Goal: Task Accomplishment & Management: Complete application form

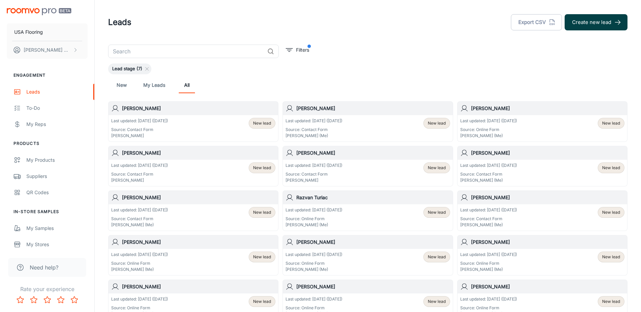
click at [321, 28] on button "Create new lead" at bounding box center [596, 22] width 63 height 16
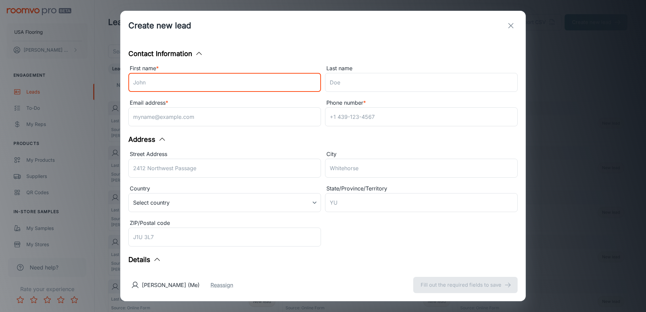
click at [181, 86] on input "First name *" at bounding box center [224, 82] width 193 height 19
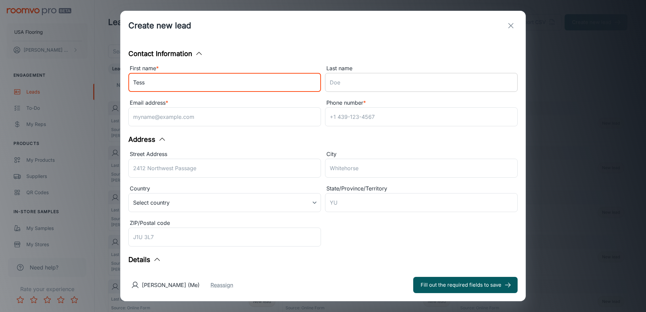
type input "Tess"
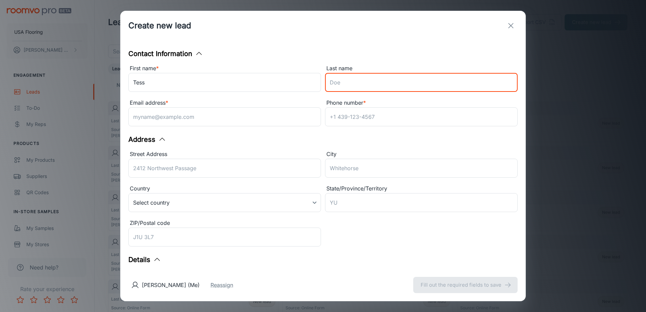
drag, startPoint x: 430, startPoint y: 82, endPoint x: 438, endPoint y: 85, distance: 8.8
click at [321, 82] on input "Last name" at bounding box center [421, 82] width 193 height 19
type input "[PERSON_NAME]"
click at [260, 115] on input "Email address *" at bounding box center [224, 117] width 193 height 19
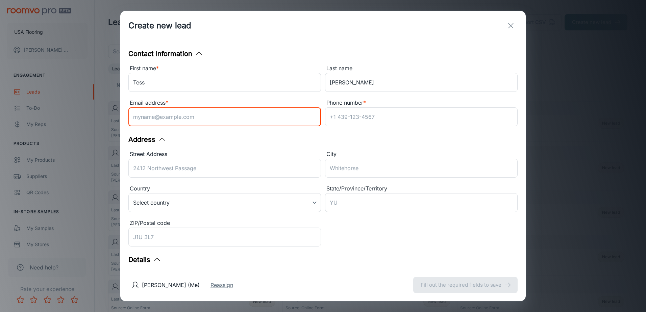
paste input "[EMAIL_ADDRESS][DOMAIN_NAME]"
type input "[EMAIL_ADDRESS][DOMAIN_NAME]"
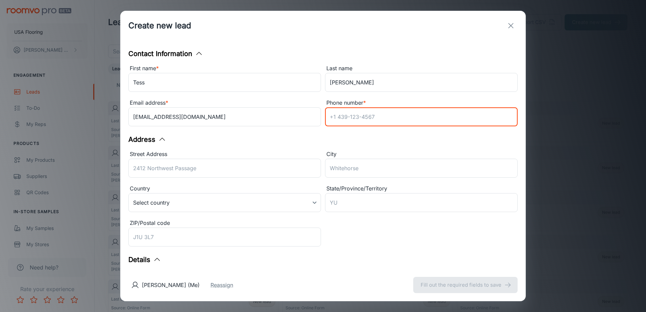
click at [321, 110] on input "Phone number *" at bounding box center [421, 117] width 193 height 19
paste input "3126084838"
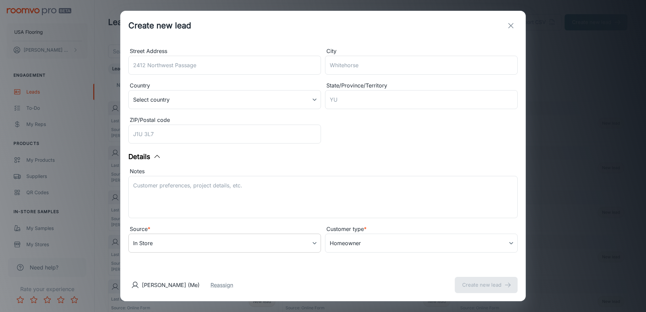
type input "3126084838"
click at [174, 240] on body "USA Flooring [PERSON_NAME] Engagement Leads To-do My Reps Products My Products …" at bounding box center [323, 156] width 646 height 312
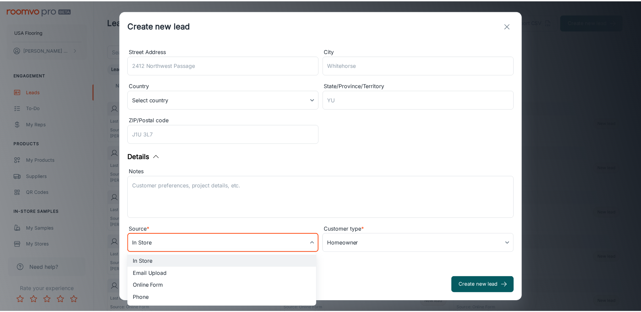
scroll to position [103, 0]
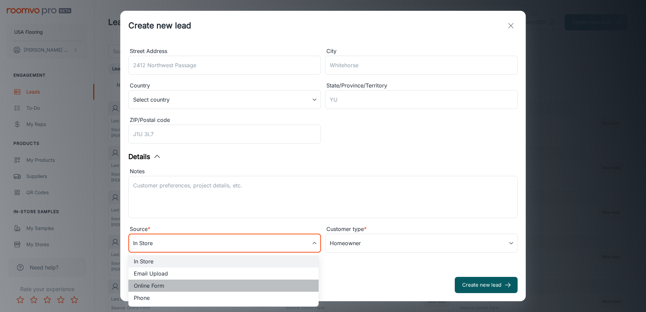
drag, startPoint x: 157, startPoint y: 286, endPoint x: 173, endPoint y: 234, distance: 54.5
click at [158, 286] on li "Online Form" at bounding box center [223, 286] width 190 height 12
type input "online_form"
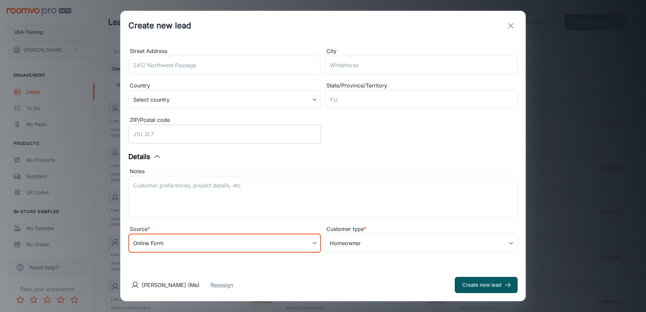
click at [187, 135] on input "ZIP/Postal code" at bounding box center [224, 134] width 193 height 19
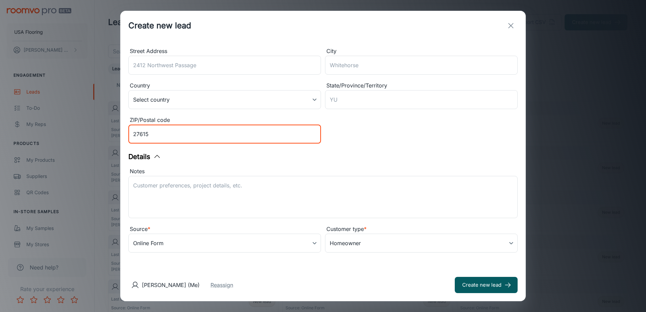
type input "27615"
click at [143, 259] on div "Contact Information First name * [PERSON_NAME] ​ Last name [PERSON_NAME] ​ Emai…" at bounding box center [323, 155] width 406 height 229
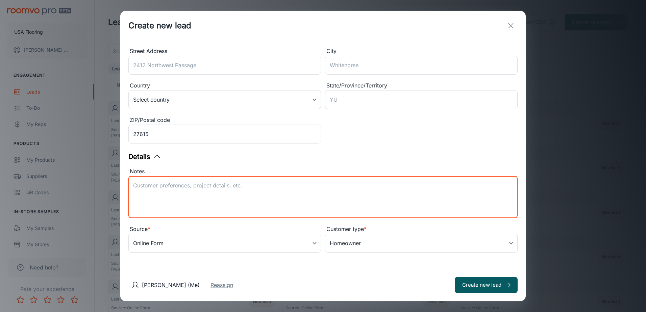
click at [160, 192] on textarea "Notes" at bounding box center [323, 197] width 380 height 31
type textarea "Lead received from Daltile."
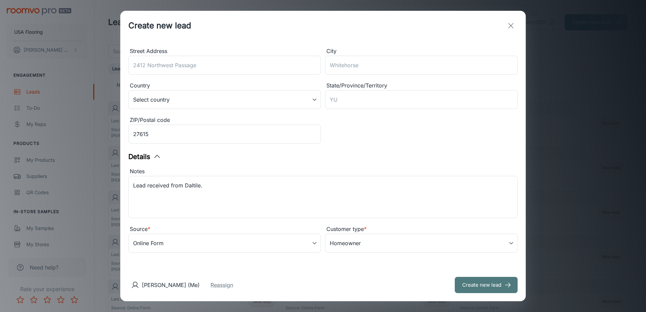
click at [321, 289] on button "Create new lead" at bounding box center [486, 285] width 63 height 16
type input "in_store"
